Goal: Task Accomplishment & Management: Complete application form

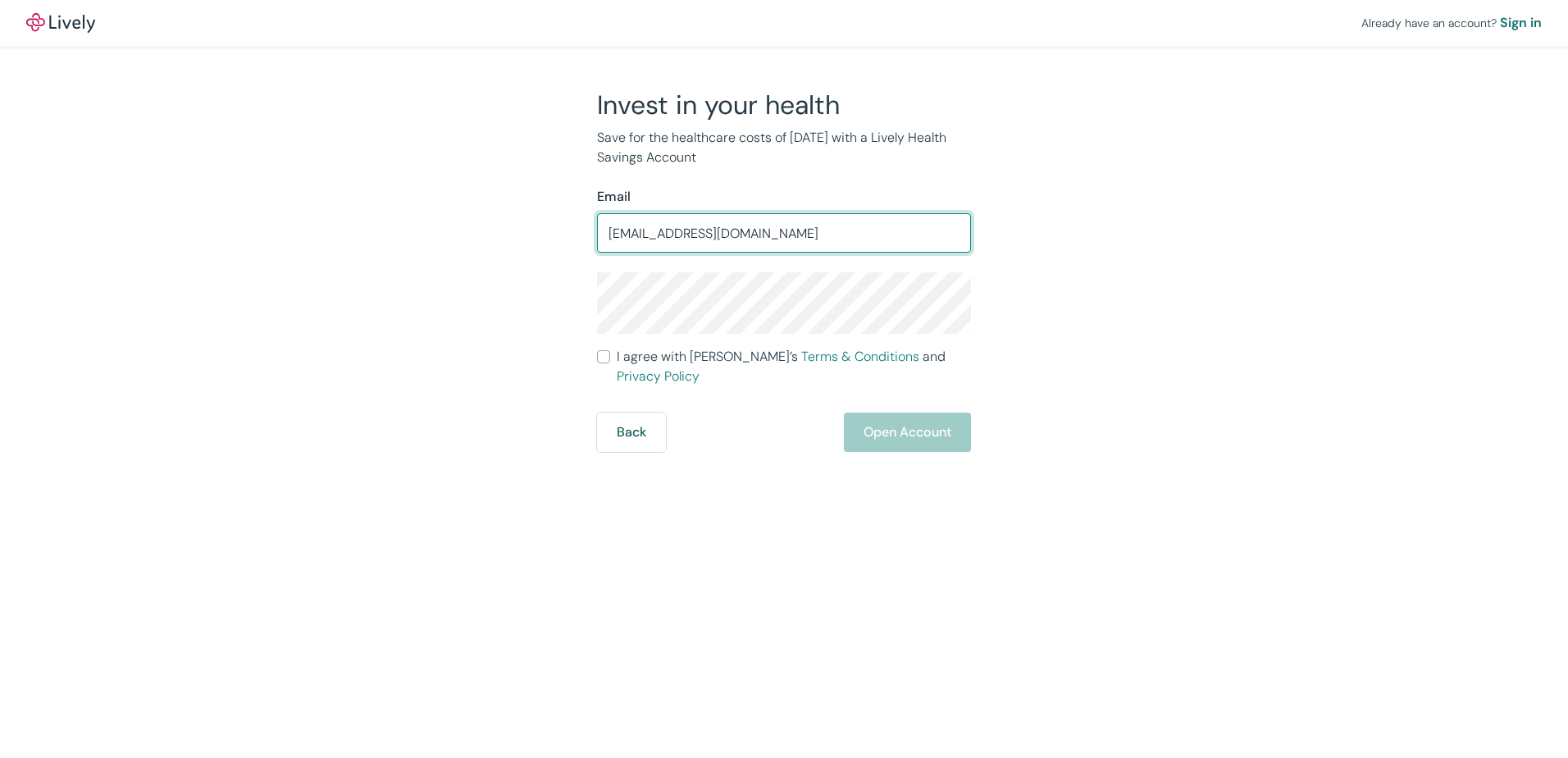
type input "blanchardj6@aol.com"
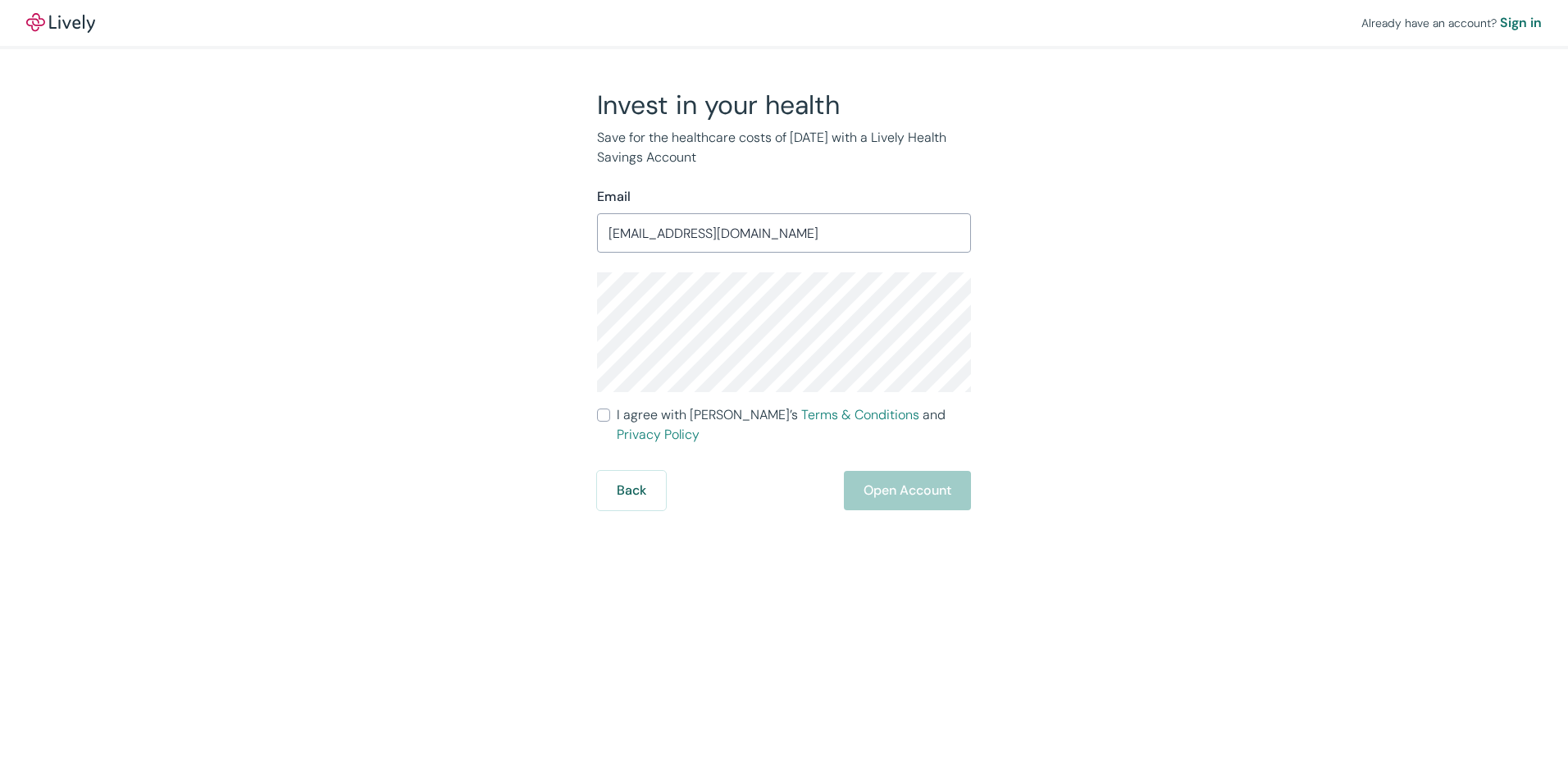
click at [601, 416] on input "I agree with Lively’s Terms & Conditions and Privacy Policy" at bounding box center [604, 415] width 13 height 13
checkbox input "true"
click at [884, 471] on button "Open Account" at bounding box center [907, 491] width 127 height 40
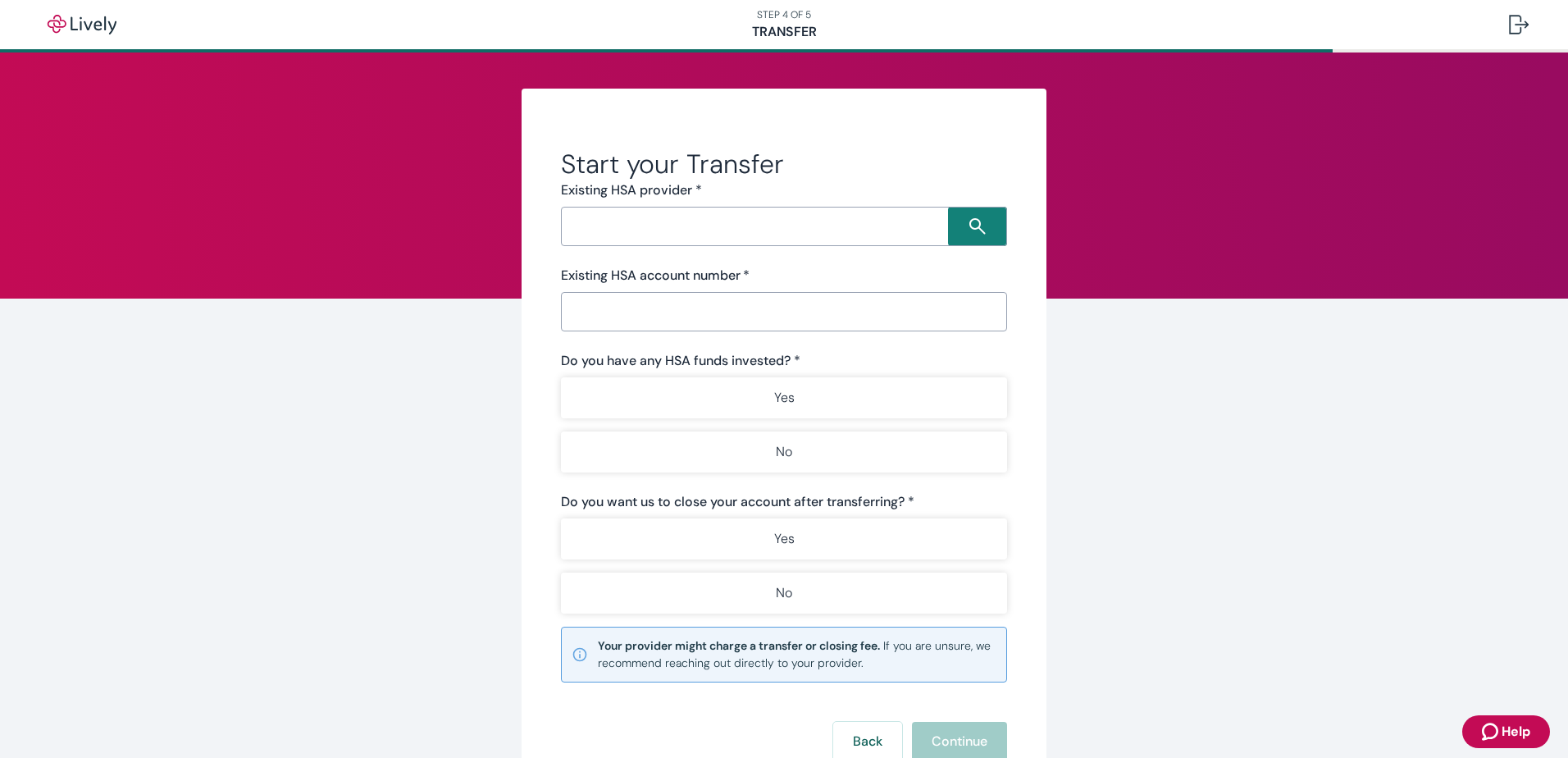
click at [622, 229] on input "Search input" at bounding box center [757, 226] width 382 height 23
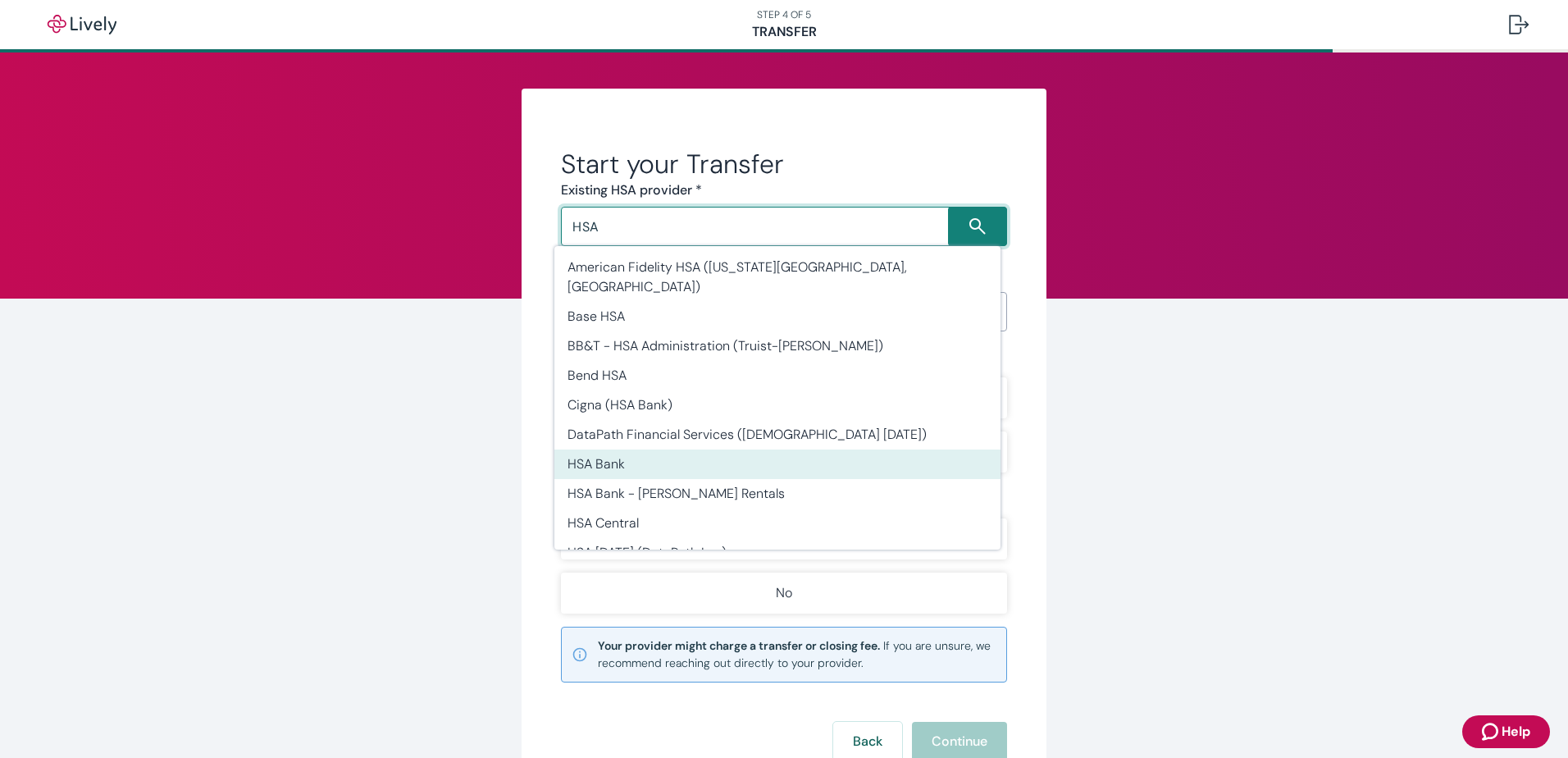
click at [623, 450] on li "HSA Bank" at bounding box center [777, 465] width 446 height 30
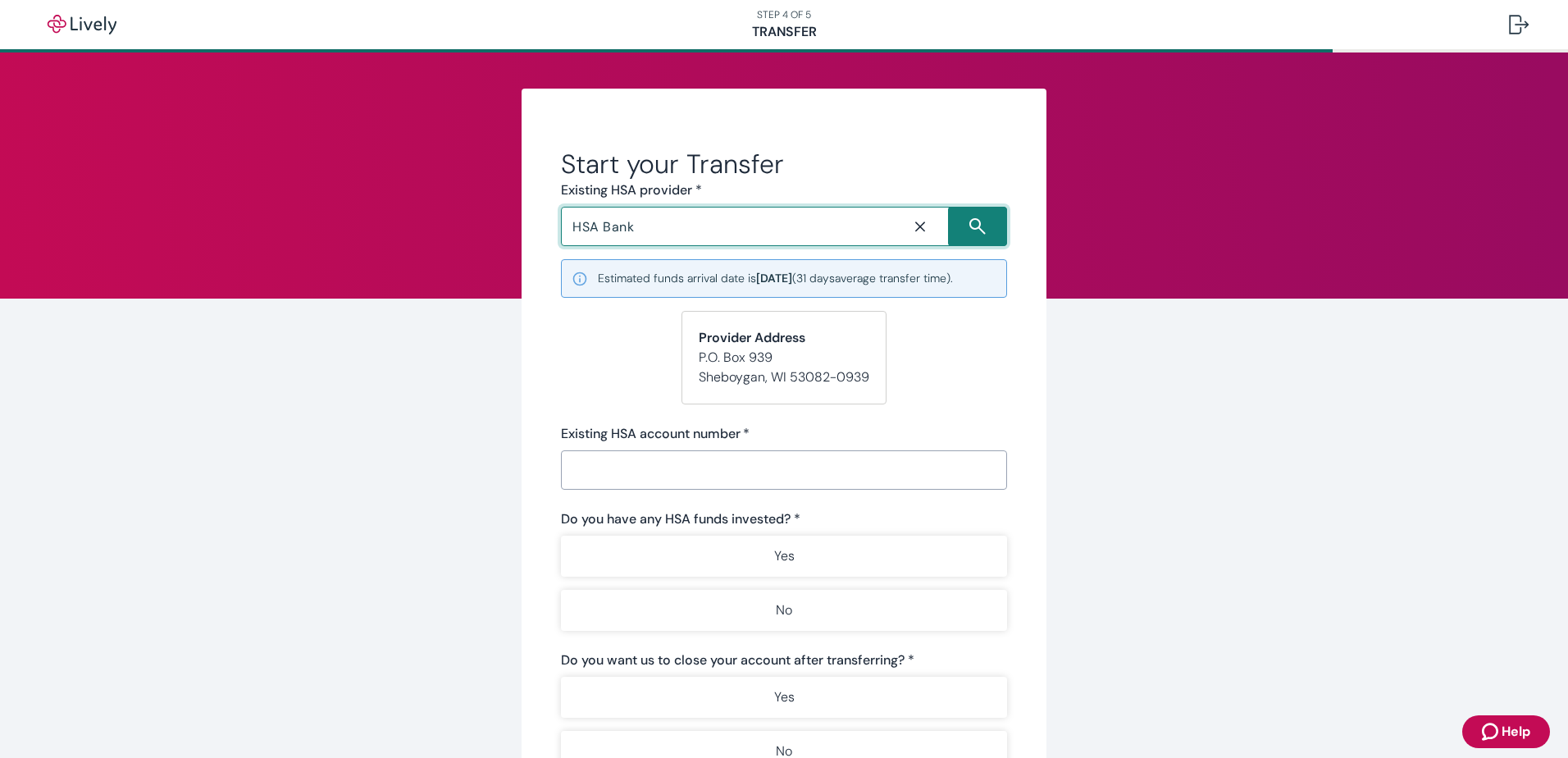
type input "HSA Bank"
click at [601, 471] on input "Existing HSA account number   *" at bounding box center [784, 470] width 446 height 33
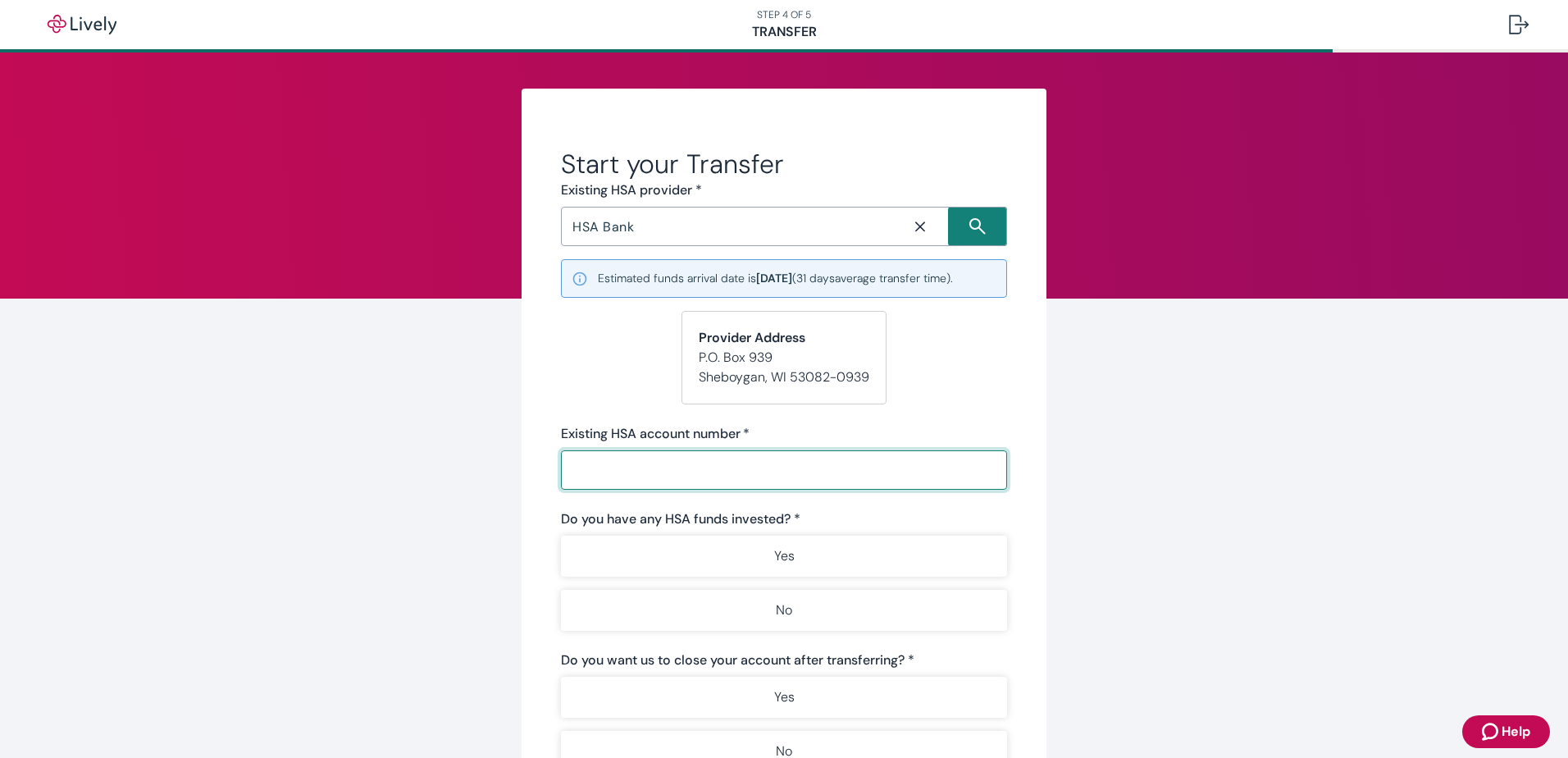
paste input "50933559"
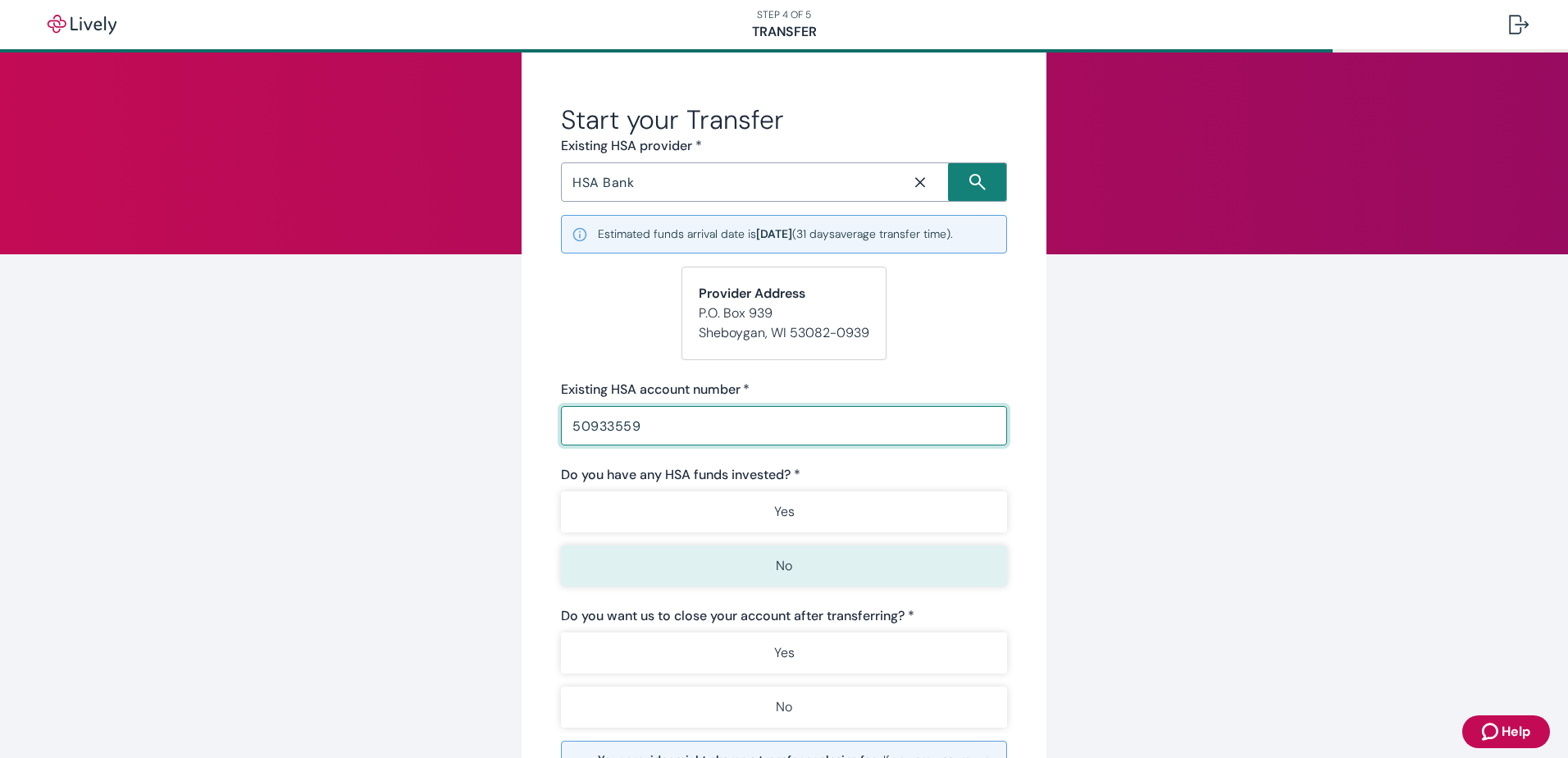
scroll to position [82, 0]
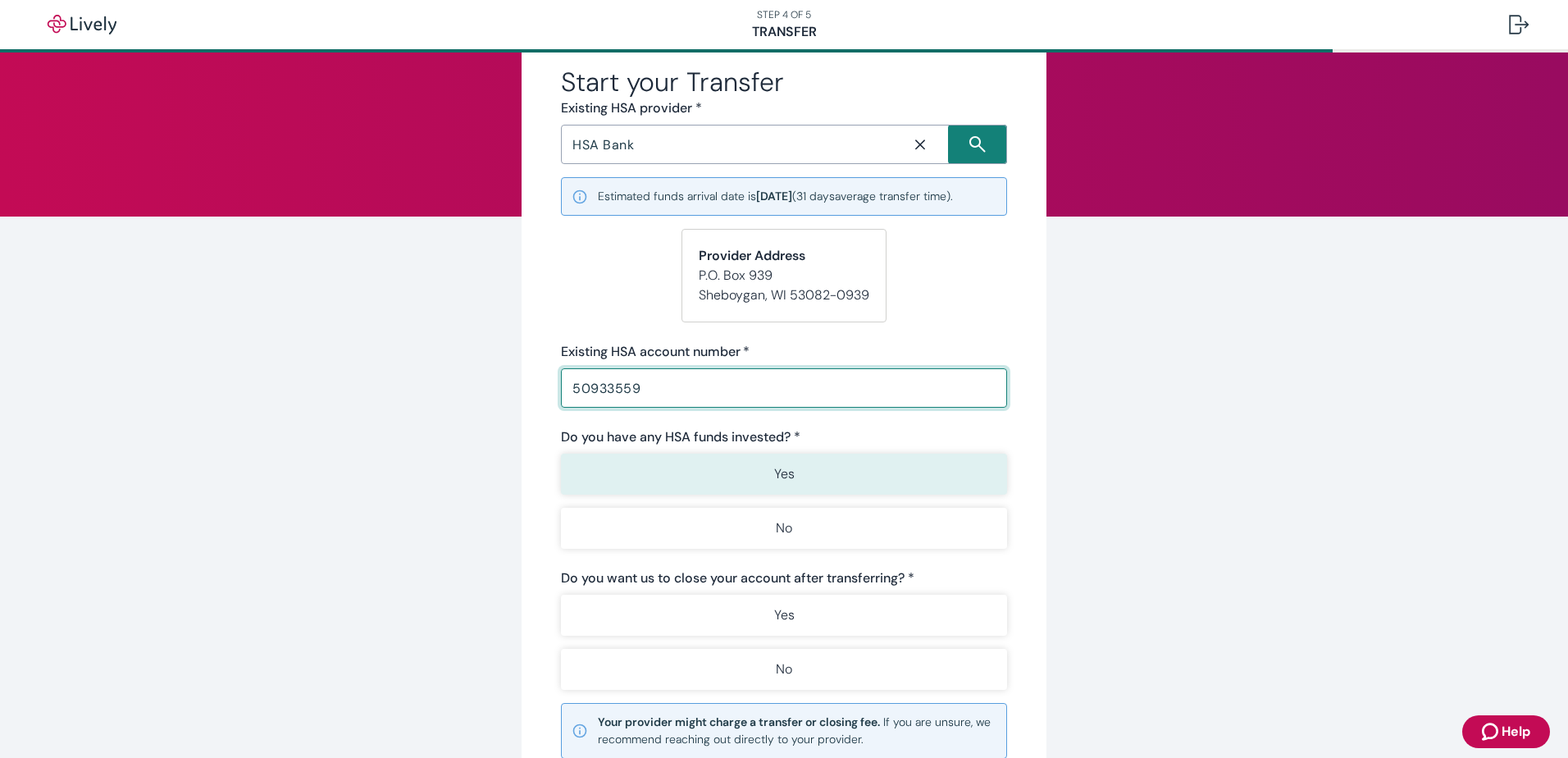
type input "50933559"
click at [827, 471] on button "Yes" at bounding box center [784, 474] width 446 height 41
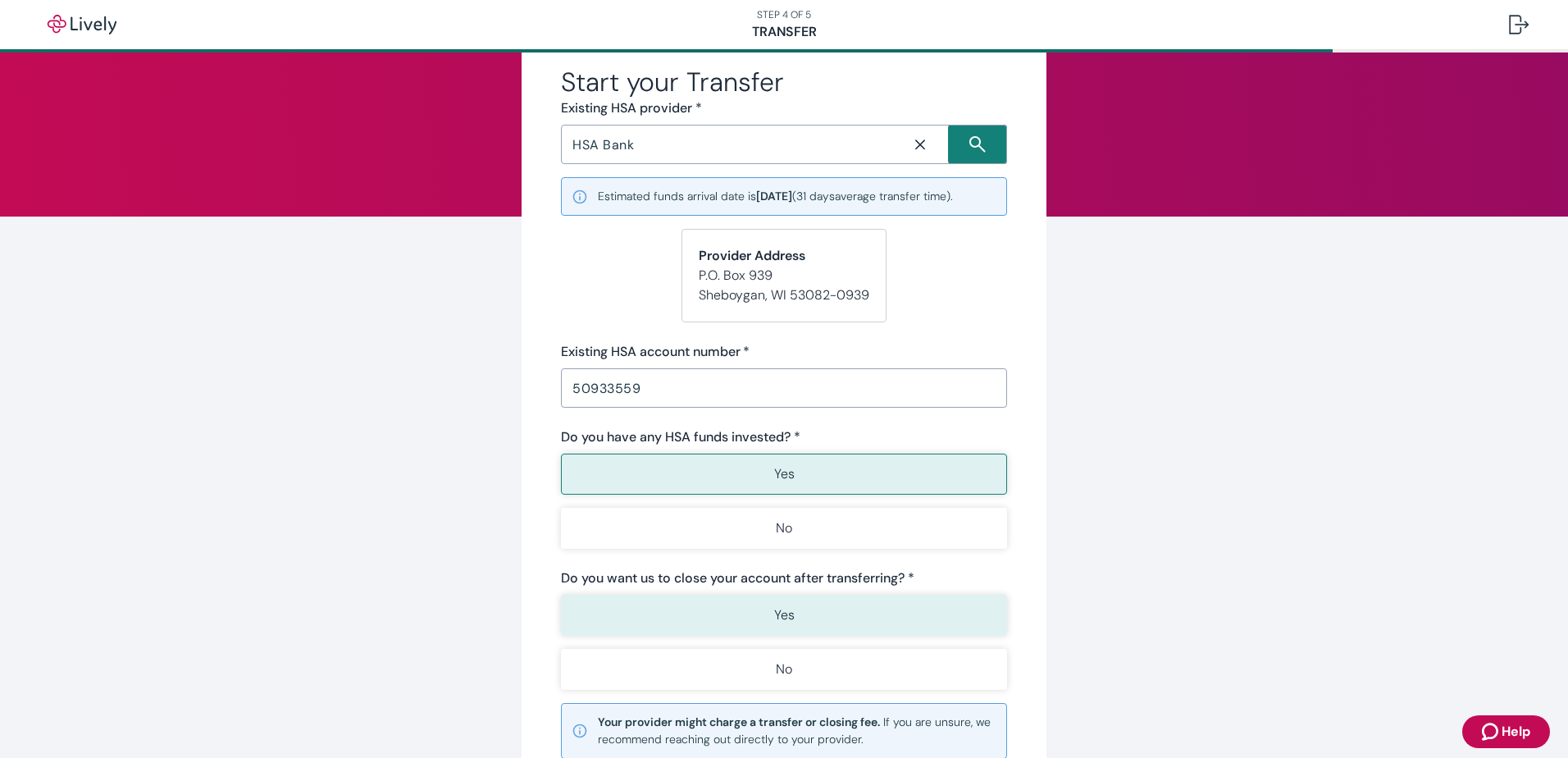
click at [820, 616] on button "Yes" at bounding box center [784, 616] width 446 height 41
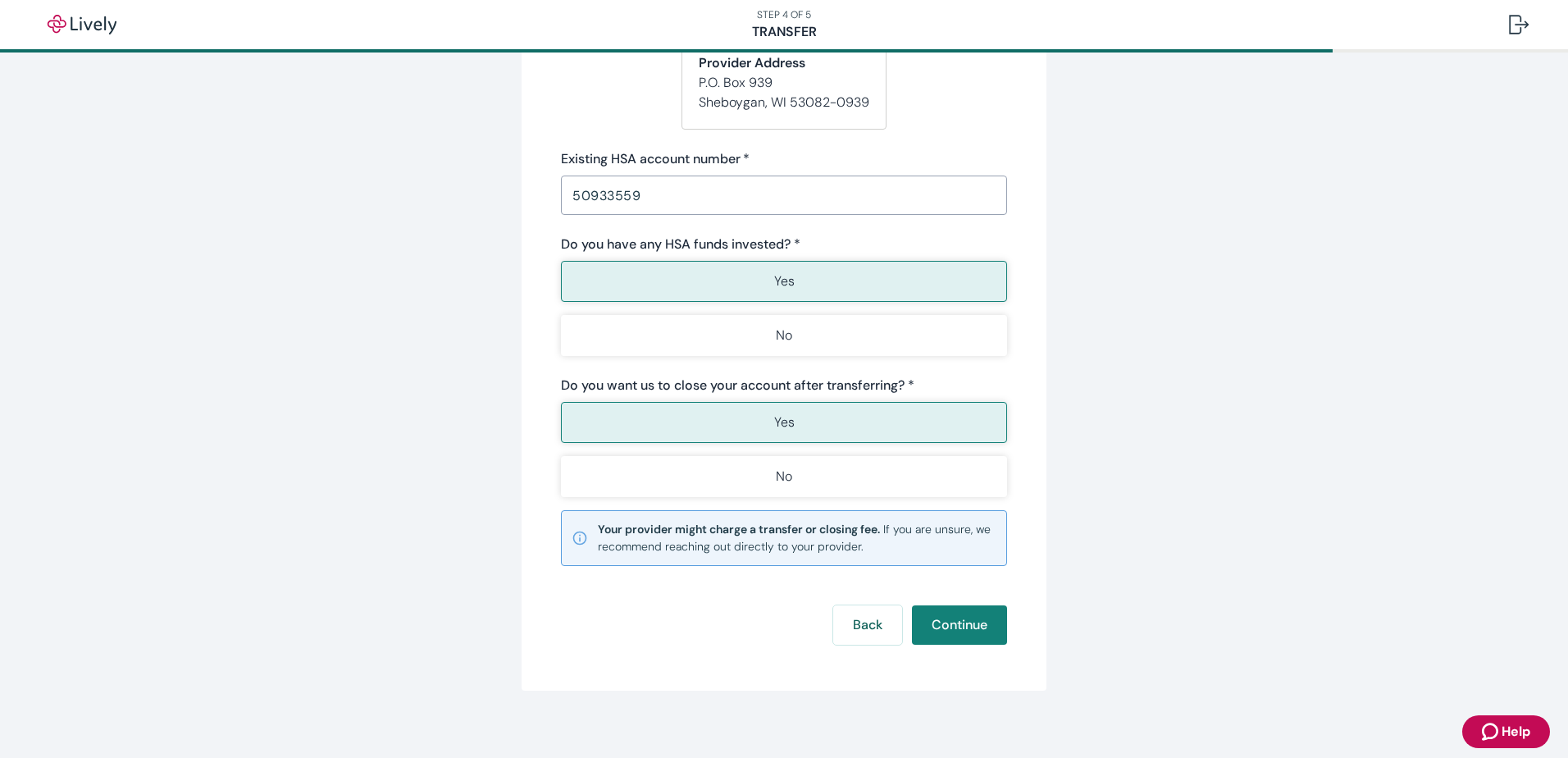
scroll to position [286, 0]
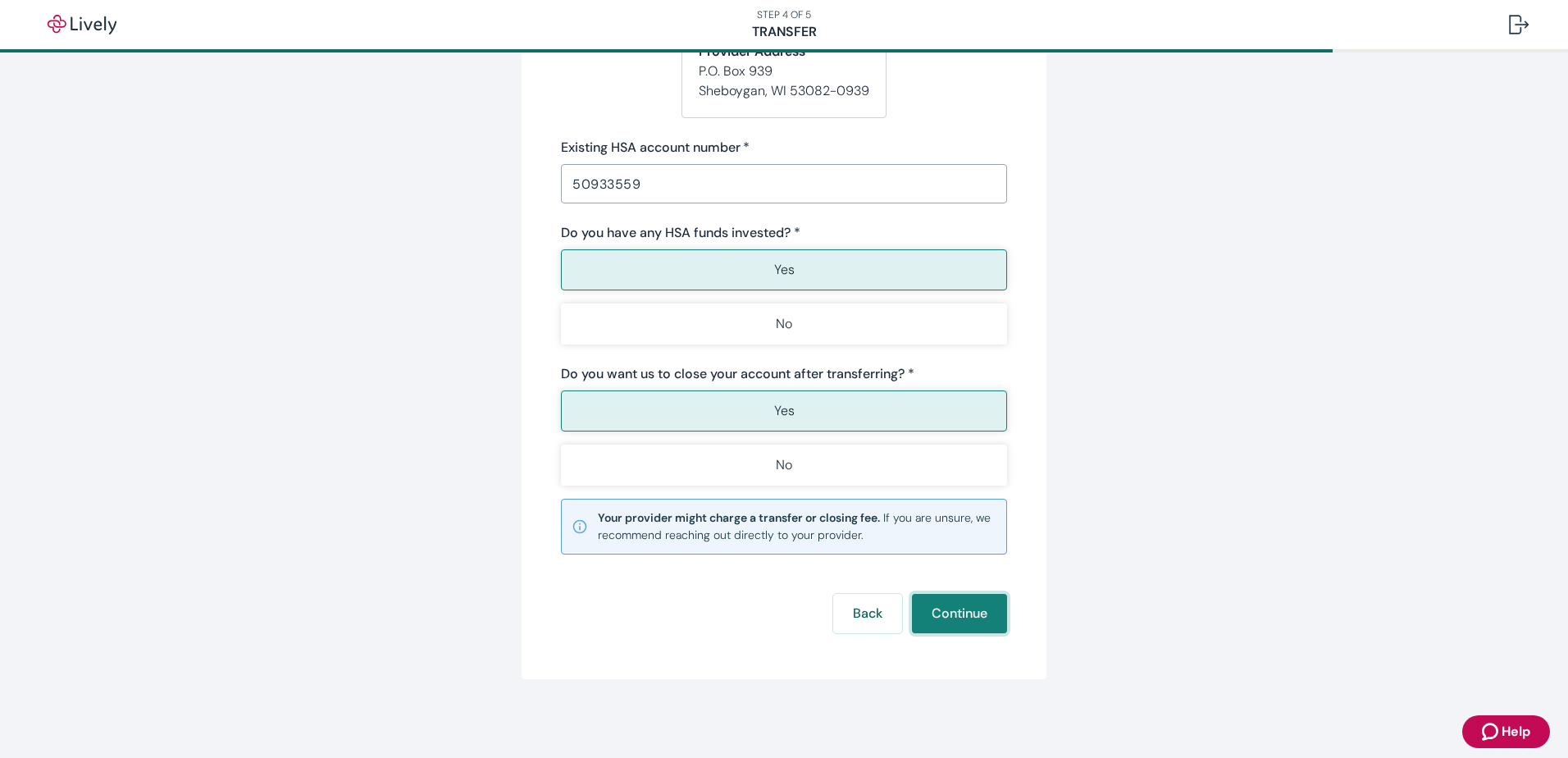
click at [953, 623] on button "Continue" at bounding box center [959, 614] width 95 height 40
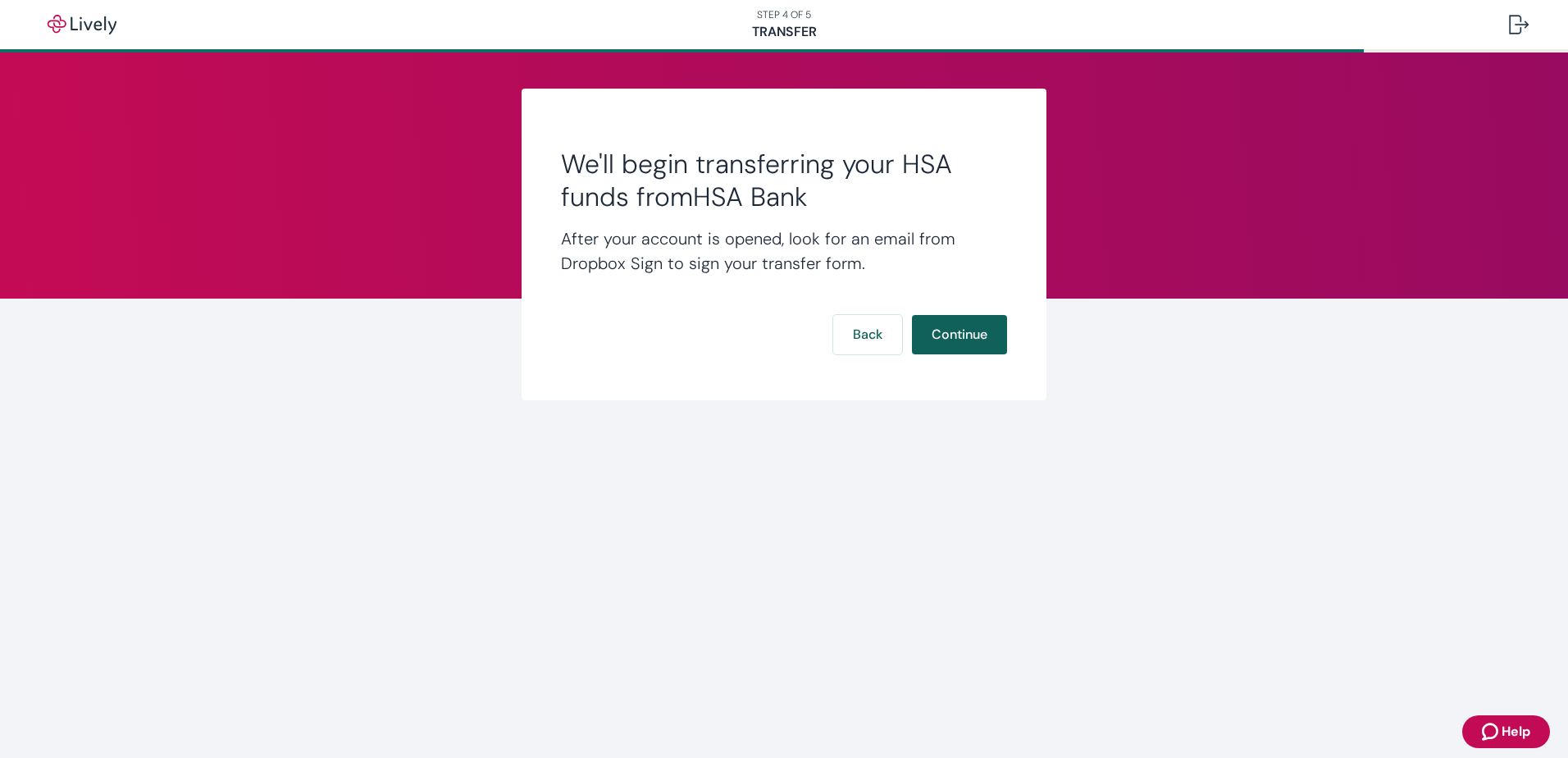
click at [978, 340] on button "Continue" at bounding box center [959, 335] width 95 height 40
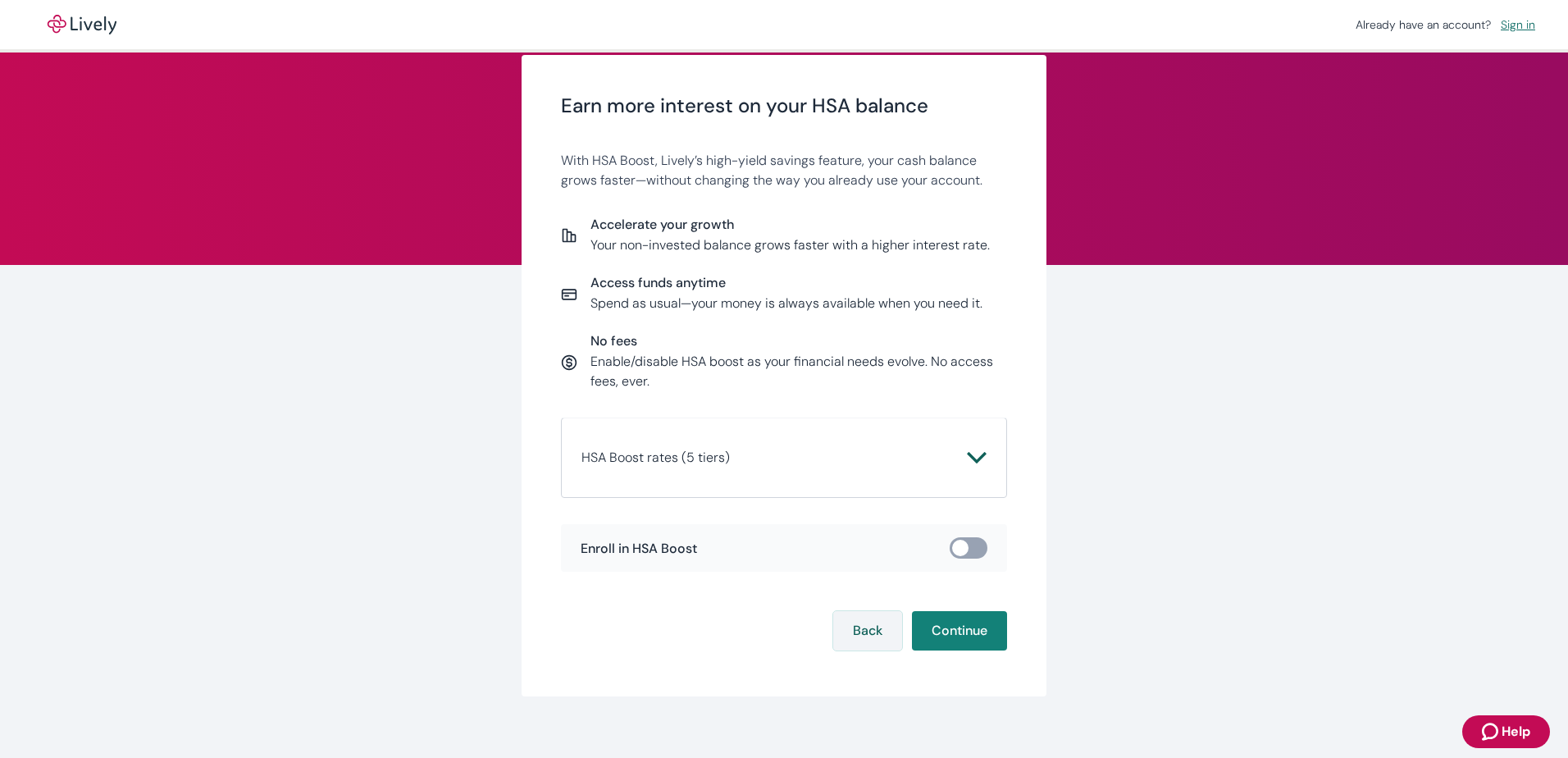
scroll to position [51, 0]
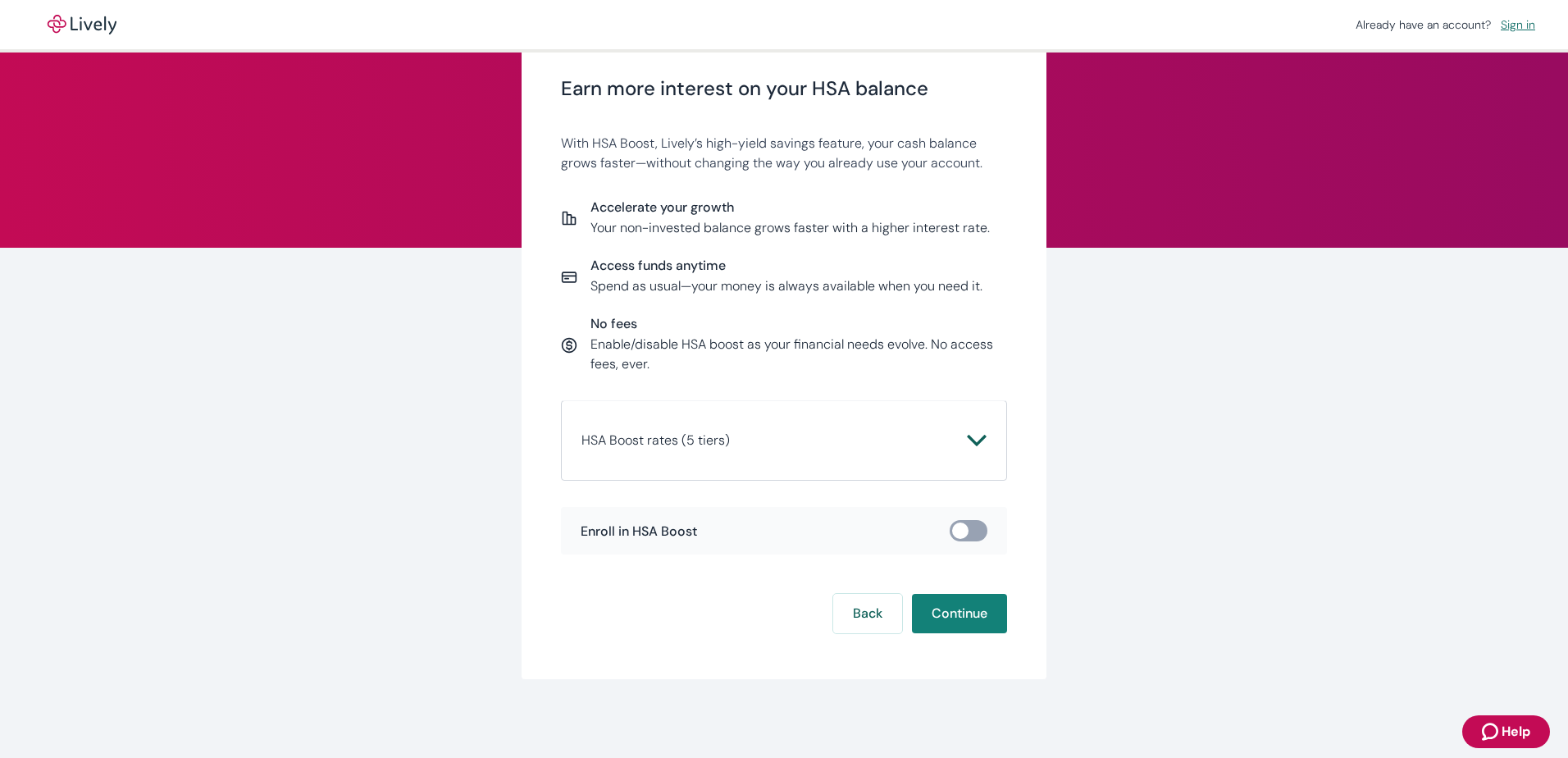
click at [967, 448] on icon "Chevron icon" at bounding box center [976, 441] width 20 height 20
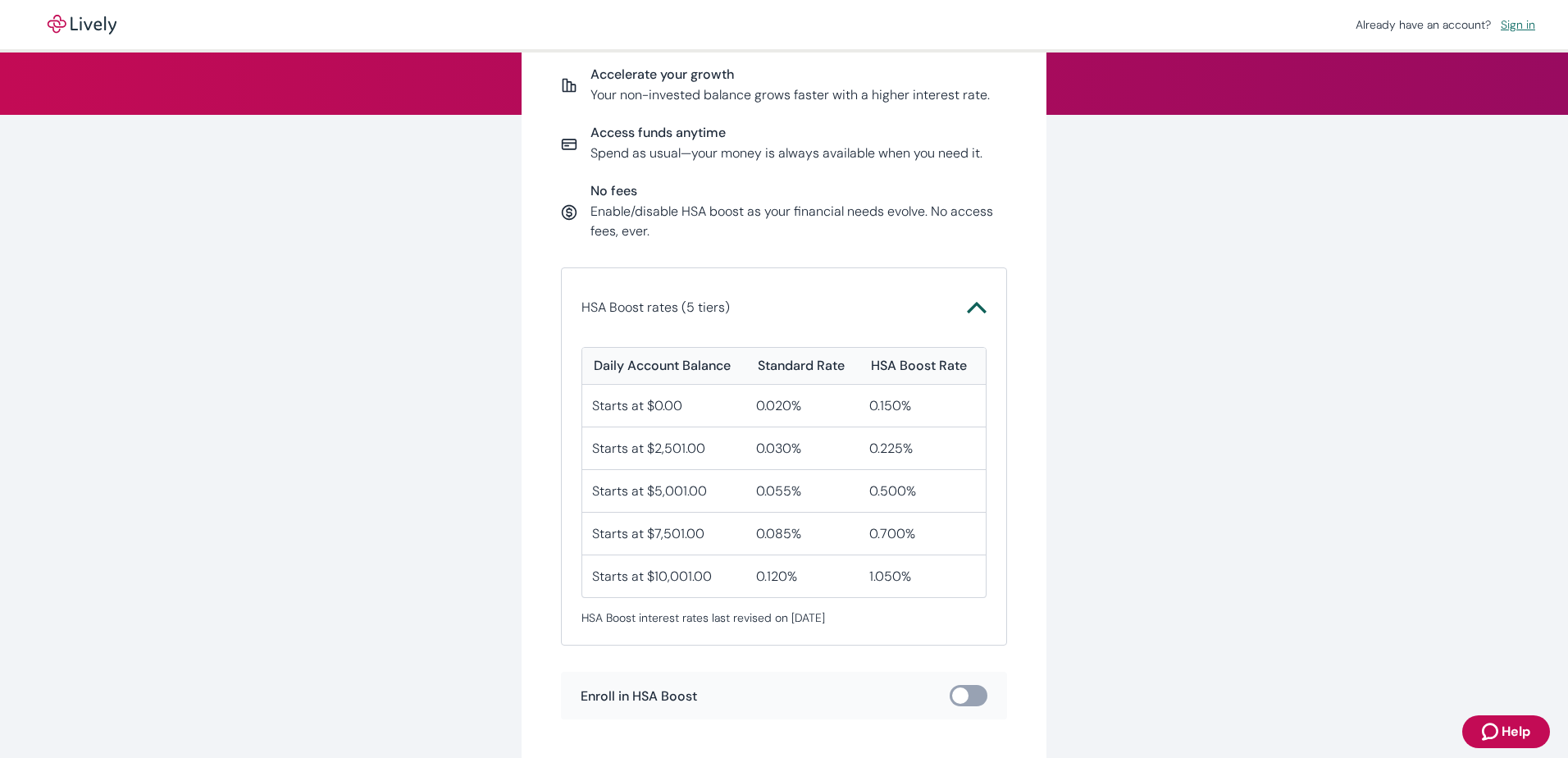
scroll to position [215, 0]
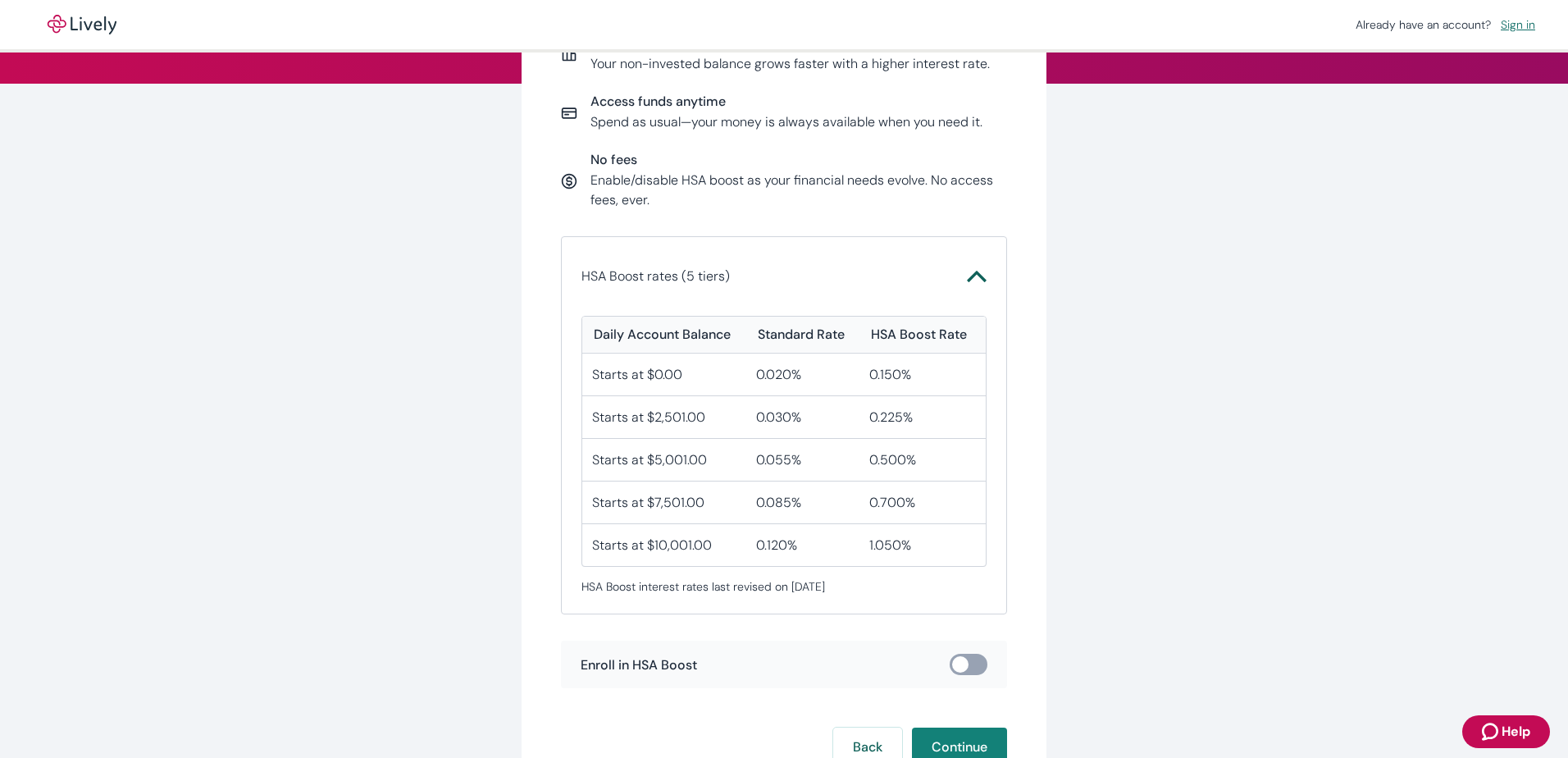
click at [970, 279] on icon "Chevron icon" at bounding box center [976, 277] width 20 height 20
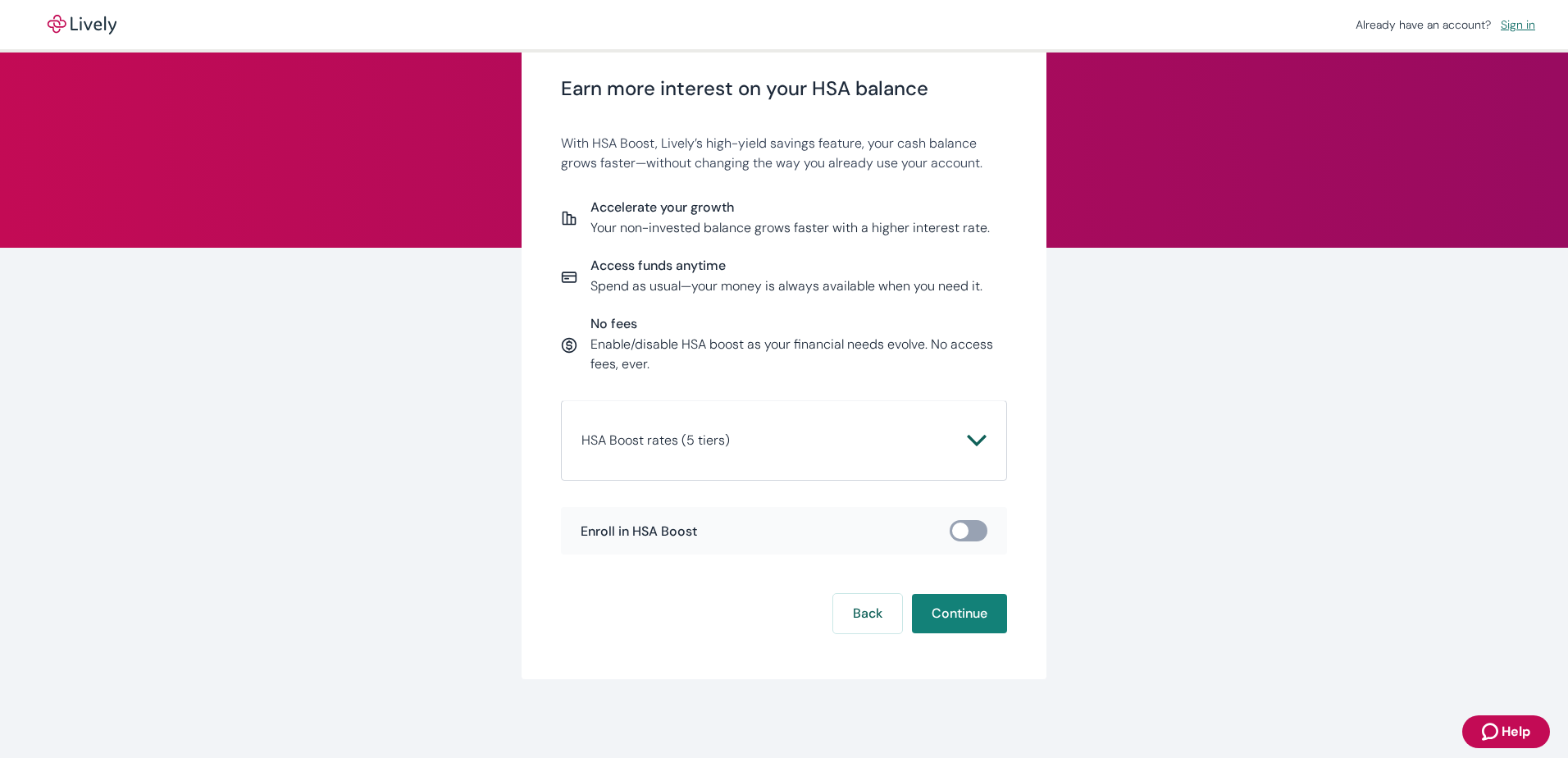
scroll to position [51, 0]
click at [970, 537] on input "checkbox" at bounding box center [961, 531] width 50 height 17
checkbox input "true"
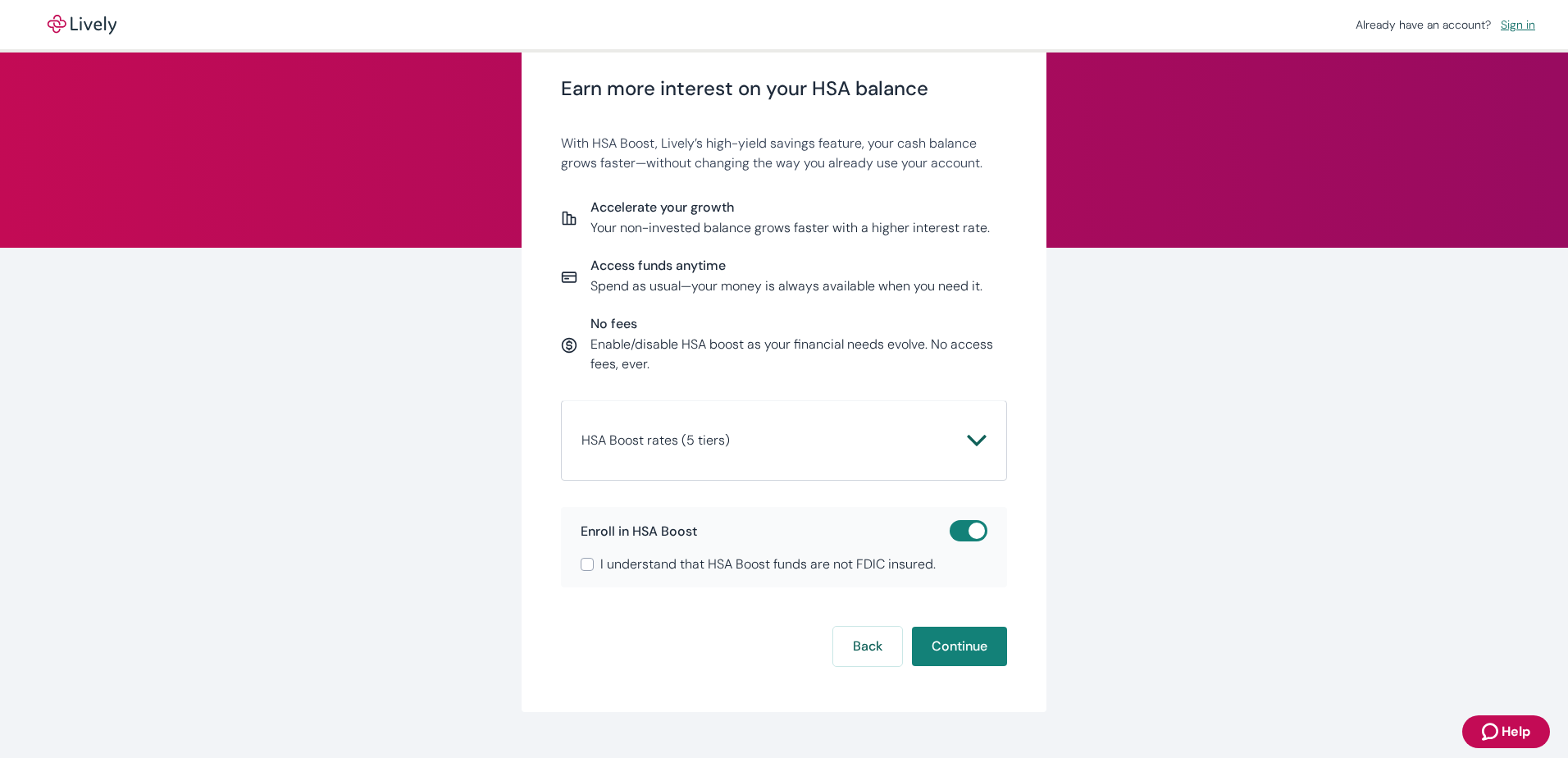
click at [583, 570] on input "I understand that HSA Boost funds are not FDIC insured." at bounding box center [587, 565] width 13 height 13
checkbox input "true"
click at [962, 642] on button "Continue" at bounding box center [959, 646] width 95 height 40
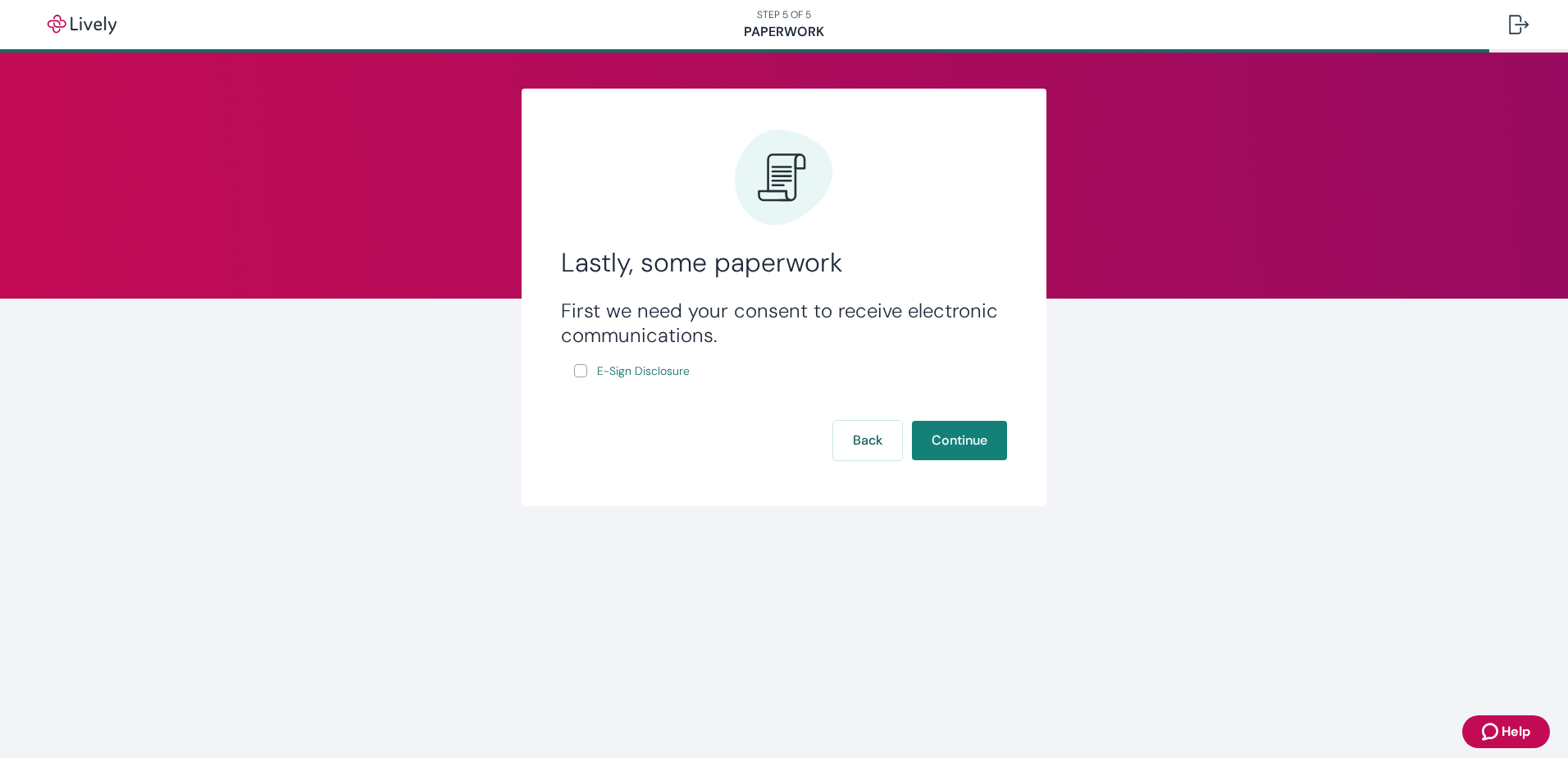
click at [578, 375] on input "E-Sign Disclosure" at bounding box center [581, 371] width 13 height 13
checkbox input "true"
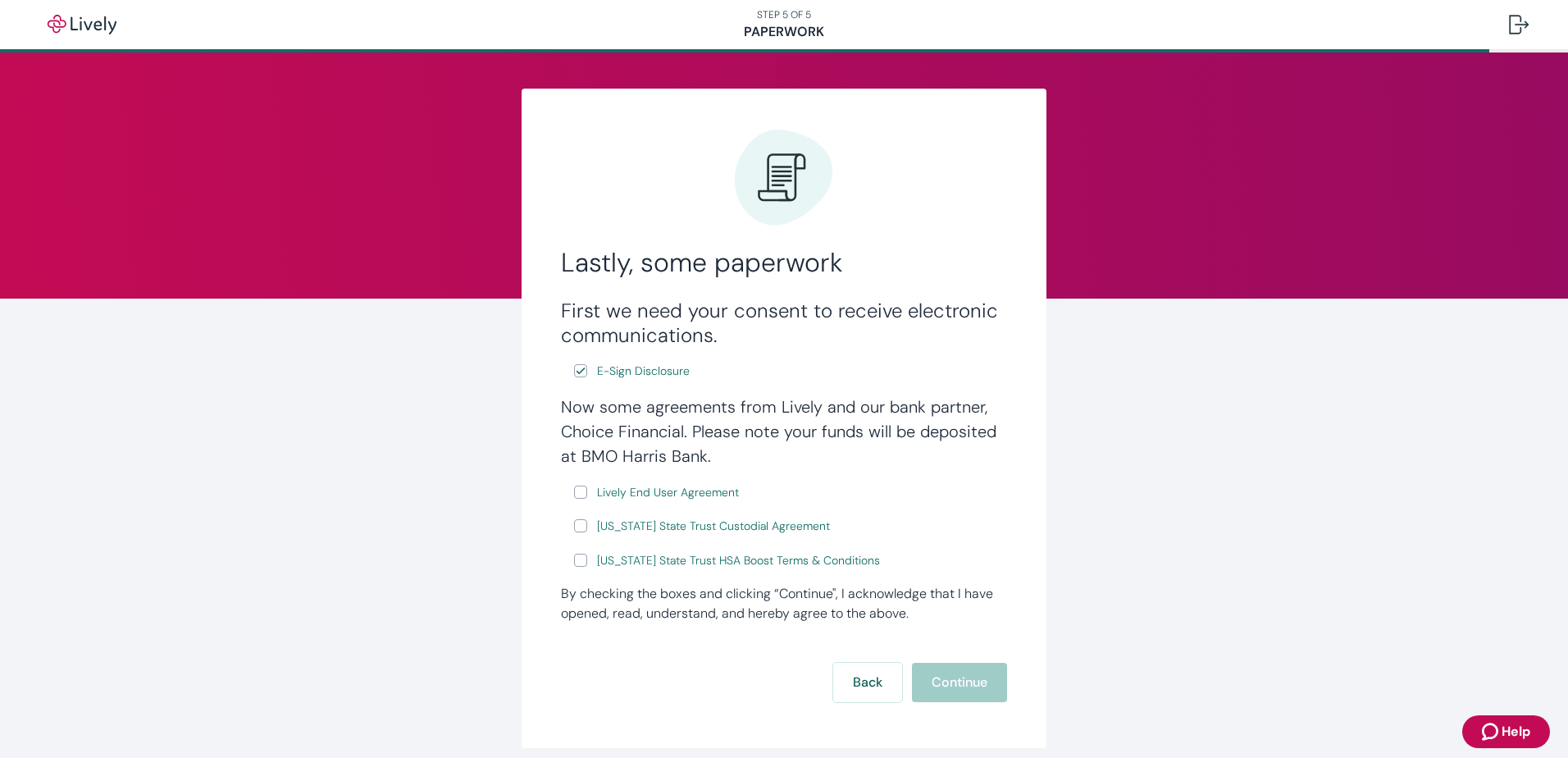
click at [574, 498] on input "Lively End User Agreement" at bounding box center [581, 493] width 13 height 13
checkbox input "true"
click at [574, 527] on input "[US_STATE] State Trust Custodial Agreement" at bounding box center [581, 526] width 13 height 13
checkbox input "true"
drag, startPoint x: 577, startPoint y: 563, endPoint x: 587, endPoint y: 566, distance: 10.4
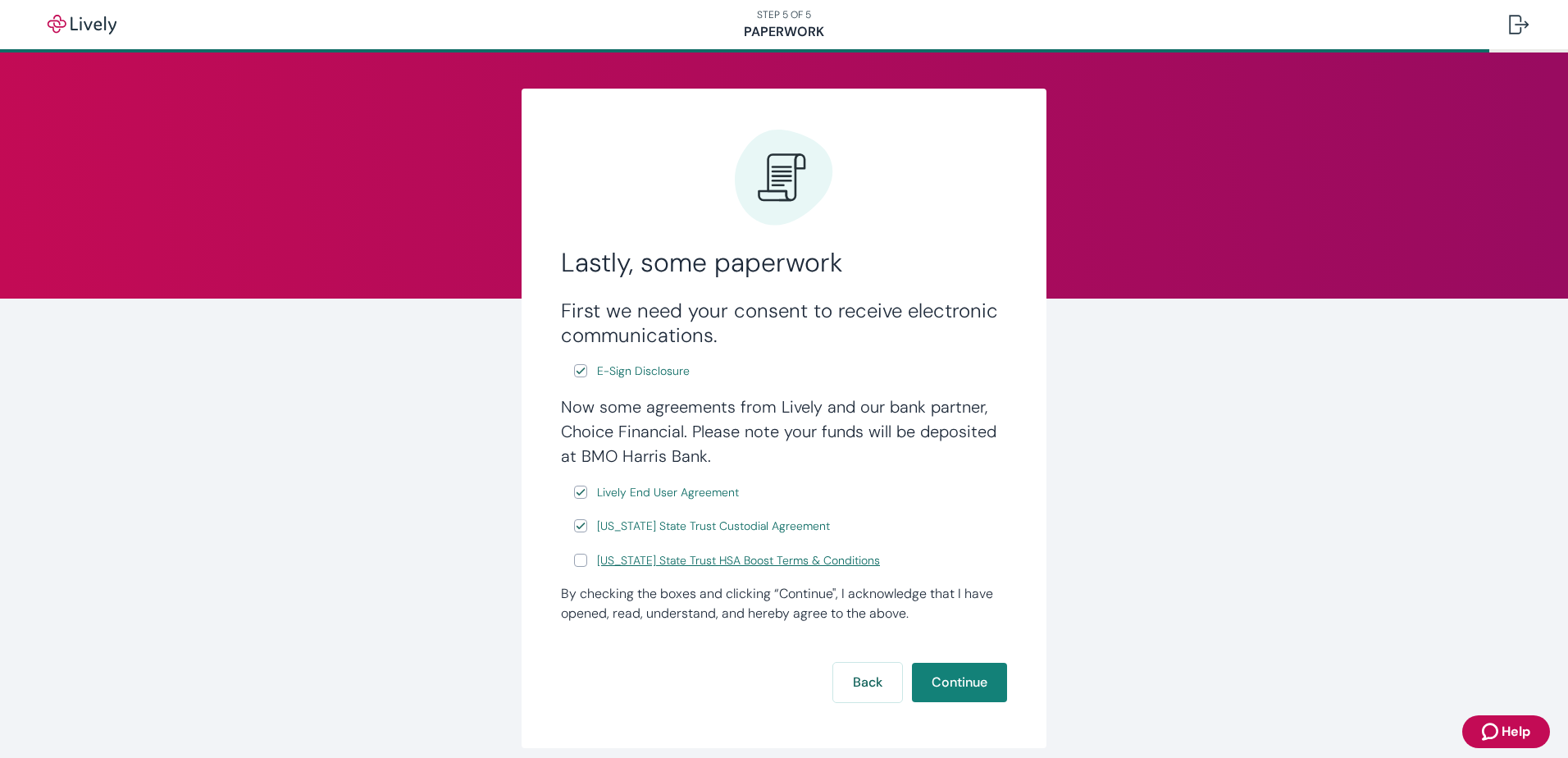
click at [578, 564] on input "[US_STATE] State Trust HSA Boost Terms & Conditions" at bounding box center [581, 560] width 13 height 13
checkbox input "true"
click at [964, 683] on button "Continue" at bounding box center [959, 683] width 95 height 40
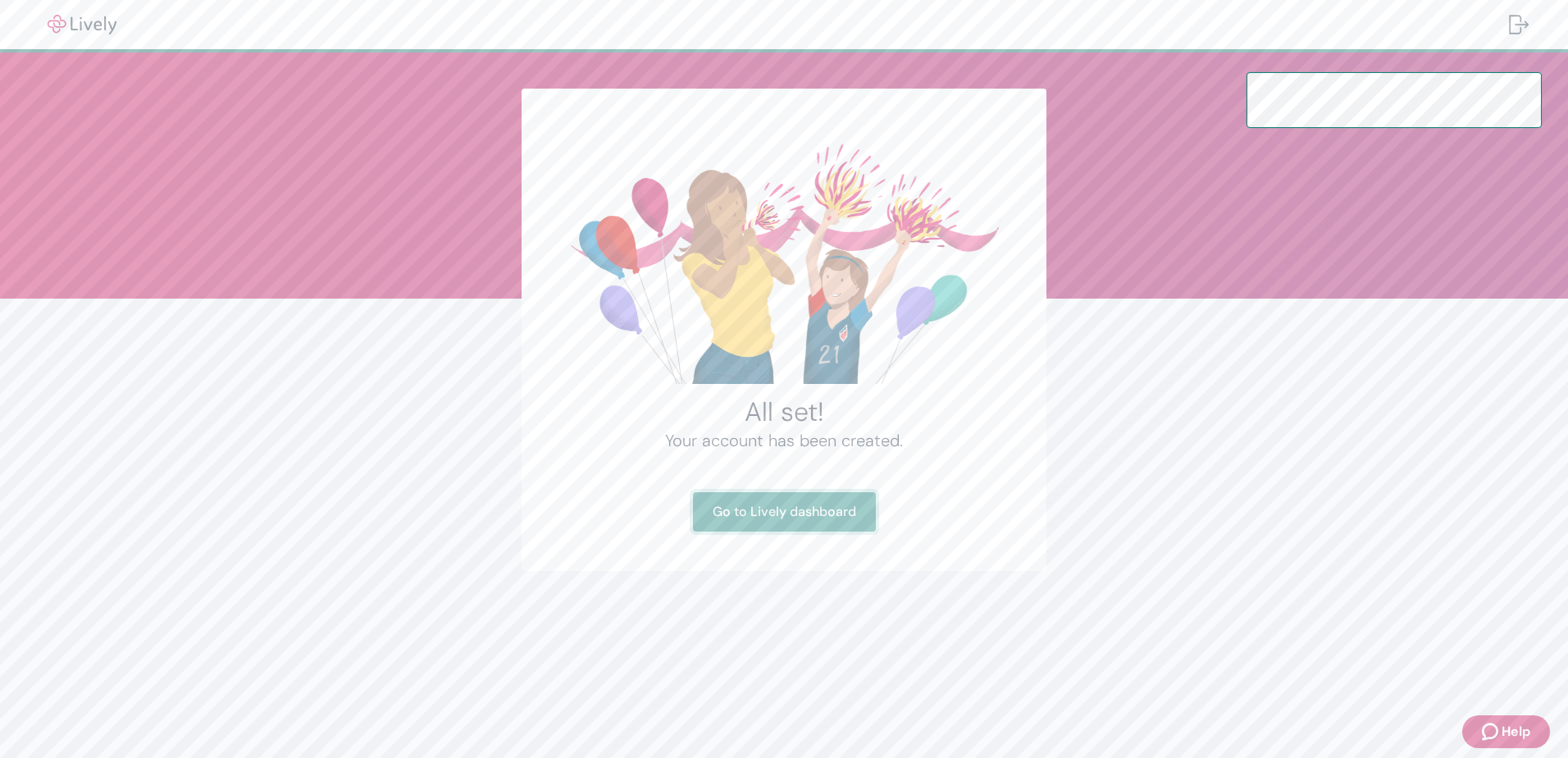
click at [816, 522] on link "Go to Lively dashboard" at bounding box center [784, 512] width 183 height 40
